Goal: Task Accomplishment & Management: Use online tool/utility

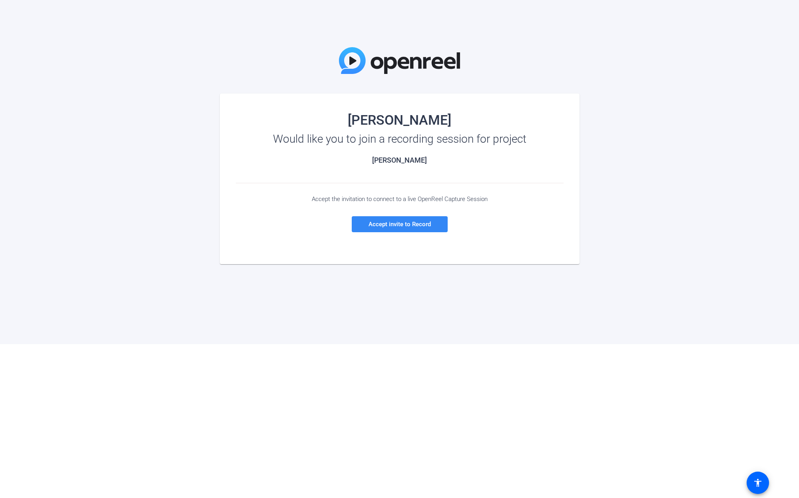
click at [414, 225] on span "Accept invite to Record" at bounding box center [399, 224] width 62 height 7
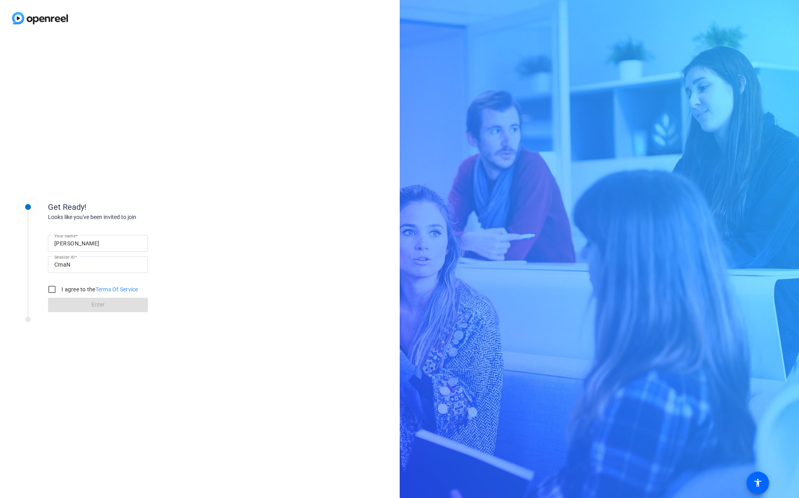
click at [73, 291] on label "I agree to the Terms Of Service" at bounding box center [99, 289] width 78 height 8
click at [60, 291] on input "I agree to the Terms Of Service" at bounding box center [52, 289] width 16 height 16
checkbox input "true"
click at [89, 310] on span at bounding box center [98, 304] width 100 height 19
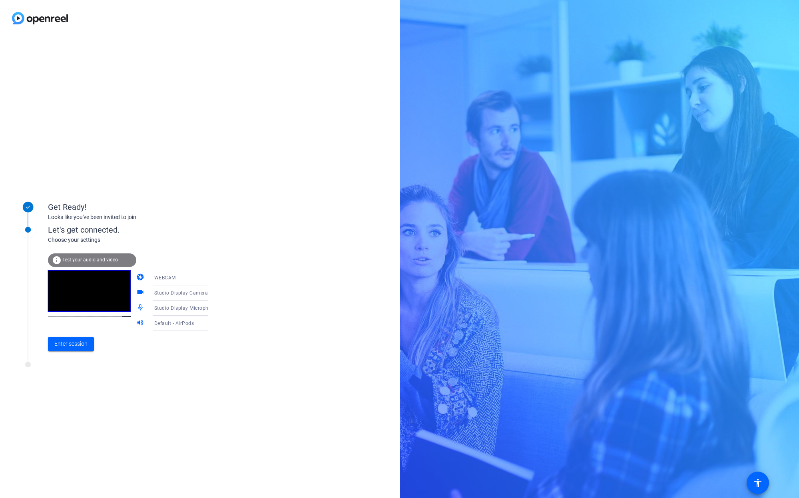
click at [186, 311] on span "Studio Display Microphone (05ac:1114)" at bounding box center [200, 308] width 93 height 6
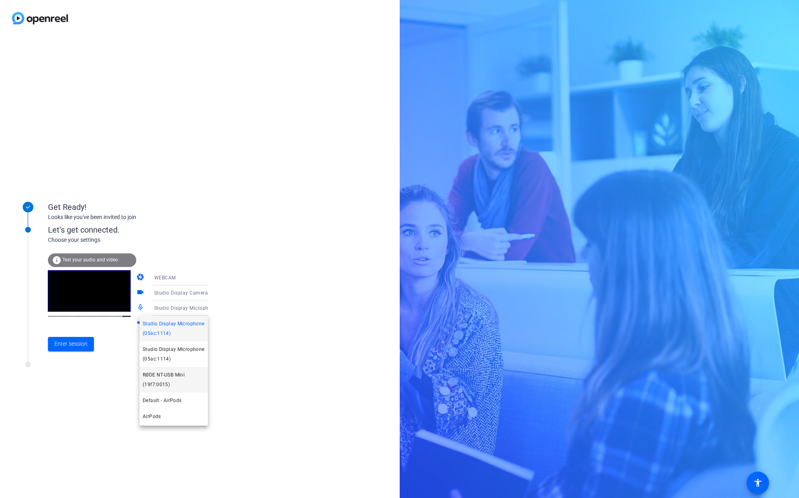
click at [177, 381] on span "RØDE NT-USB Mini (19f7:0015)" at bounding box center [174, 379] width 62 height 19
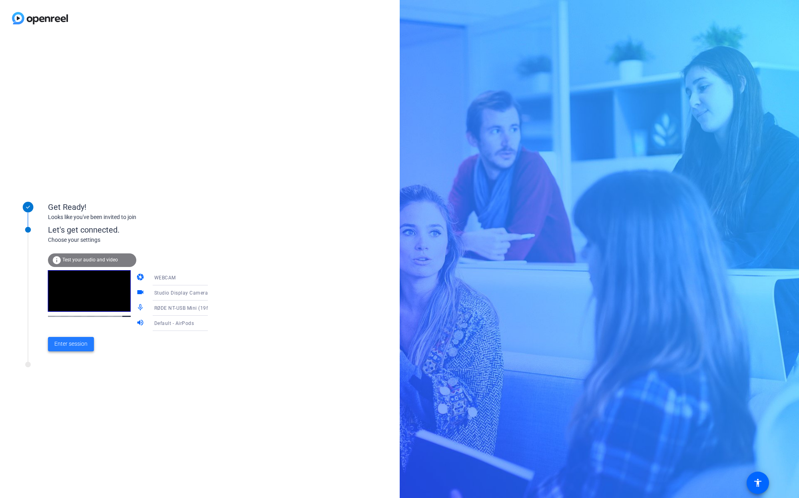
click at [77, 347] on span "Enter session" at bounding box center [70, 344] width 33 height 8
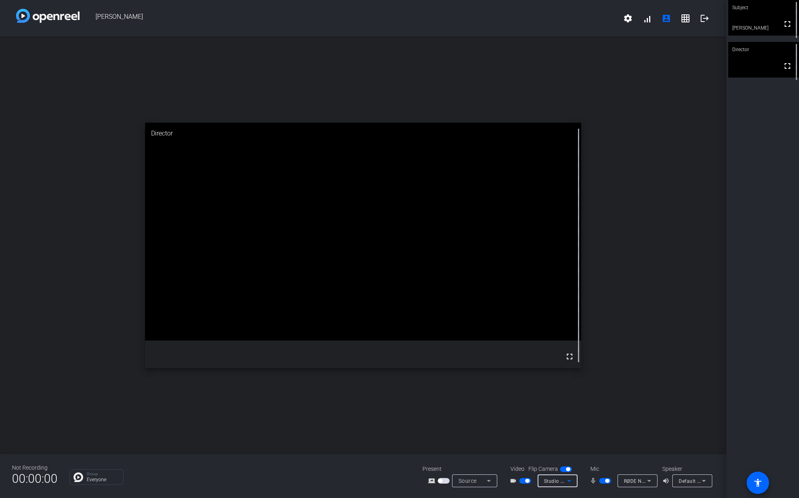
click at [564, 477] on icon at bounding box center [569, 481] width 10 height 10
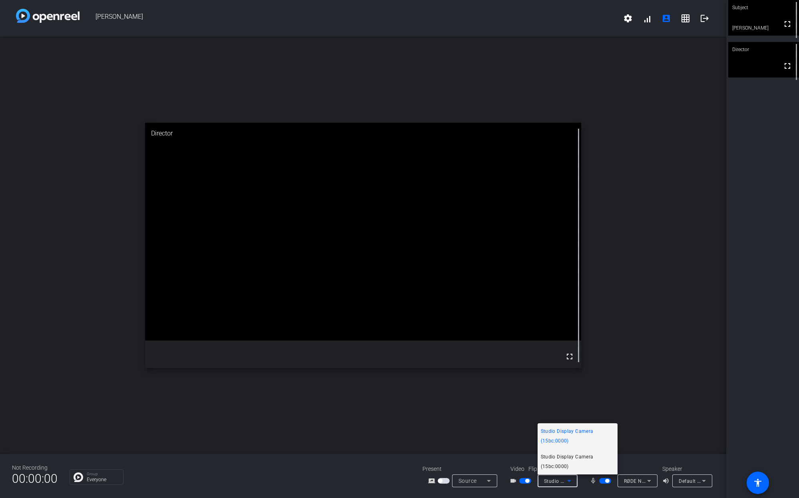
click at [576, 459] on span "Studio Display Camera (15bc:0000)" at bounding box center [578, 461] width 74 height 19
